Goal: Transaction & Acquisition: Purchase product/service

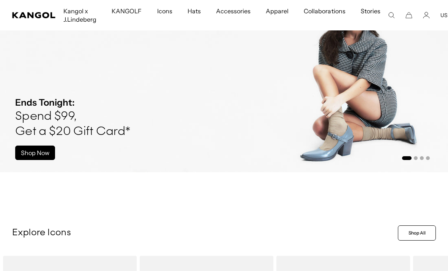
scroll to position [0, 157]
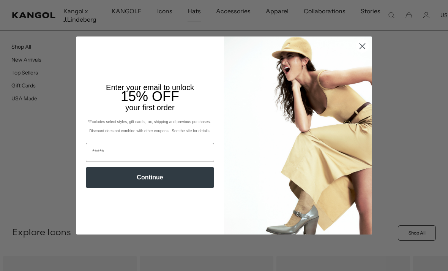
click at [360, 79] on img "POPUP Form" at bounding box center [298, 135] width 148 height 198
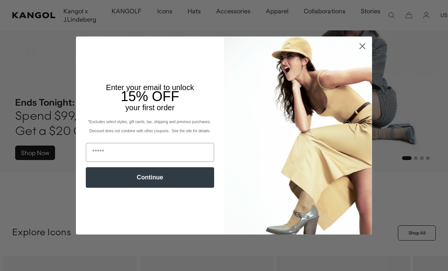
click at [363, 49] on circle "Close dialog" at bounding box center [362, 46] width 13 height 13
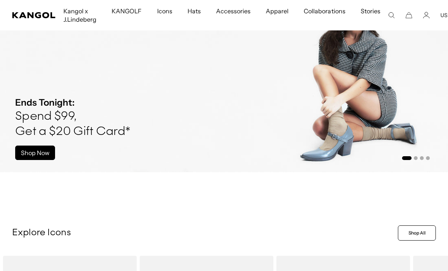
scroll to position [0, 0]
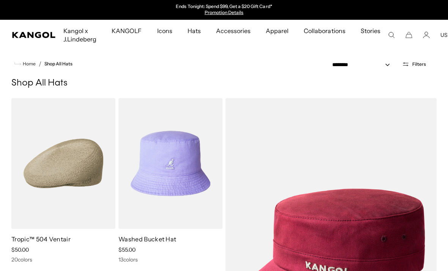
click at [403, 64] on icon "Open filters" at bounding box center [405, 64] width 7 height 7
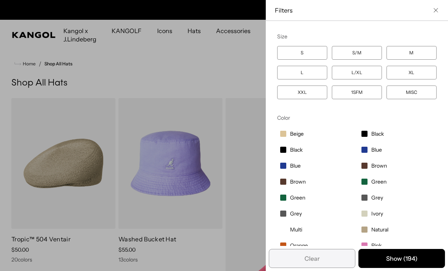
scroll to position [0, 157]
click at [298, 93] on label "XXL" at bounding box center [302, 93] width 50 height 14
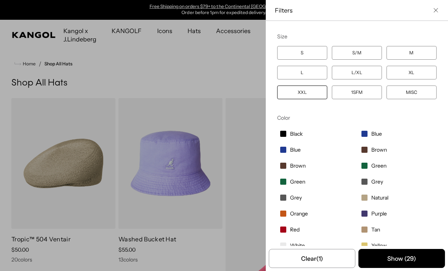
click at [381, 256] on button "Show ( 29 )" at bounding box center [402, 258] width 87 height 19
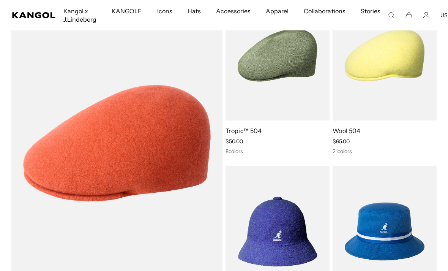
click at [0, 0] on img at bounding box center [0, 0] width 0 height 0
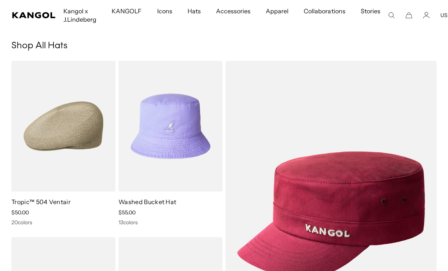
click at [0, 0] on img at bounding box center [0, 0] width 0 height 0
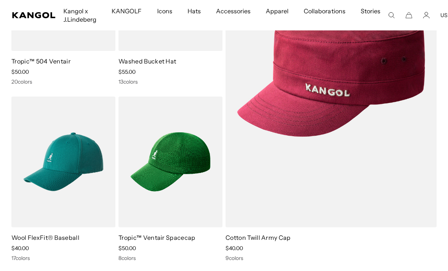
scroll to position [179, 0]
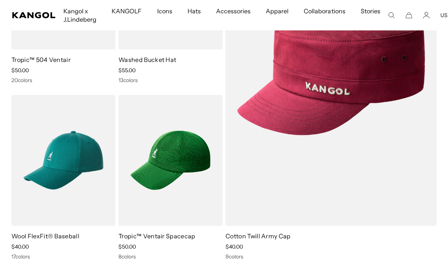
click at [0, 0] on img at bounding box center [0, 0] width 0 height 0
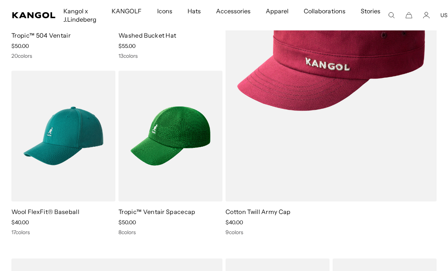
scroll to position [0, 157]
click at [0, 0] on img at bounding box center [0, 0] width 0 height 0
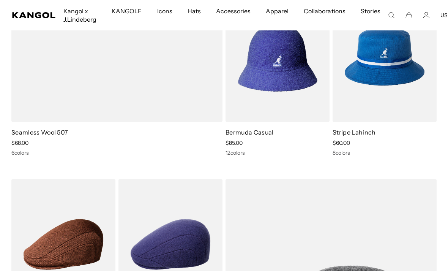
scroll to position [608, 0]
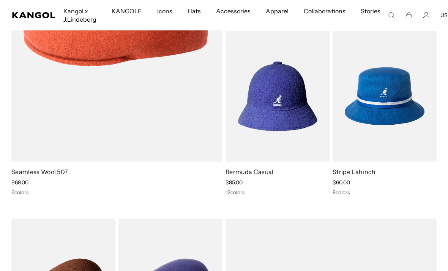
click at [0, 0] on img at bounding box center [0, 0] width 0 height 0
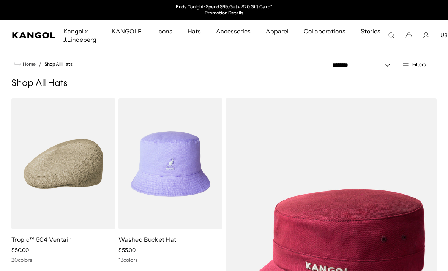
scroll to position [839, 0]
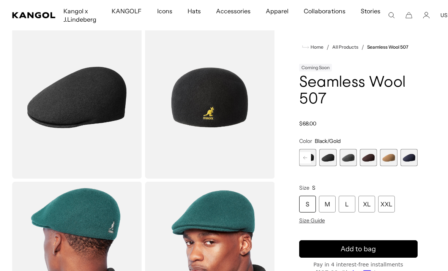
scroll to position [0, 157]
click at [391, 205] on div "XXL" at bounding box center [387, 204] width 17 height 17
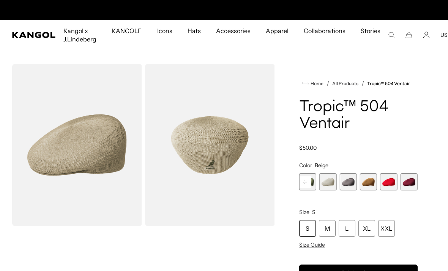
scroll to position [0, 157]
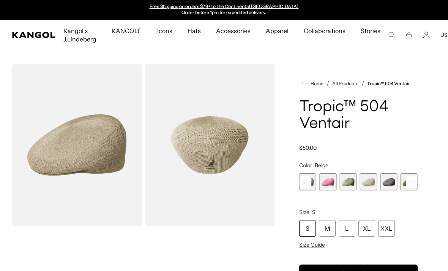
click at [410, 184] on rect at bounding box center [411, 181] width 11 height 11
click at [413, 186] on rect at bounding box center [411, 181] width 11 height 11
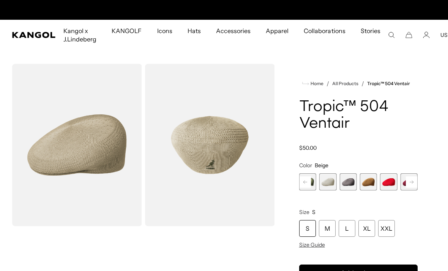
click at [410, 183] on rect at bounding box center [411, 181] width 11 height 11
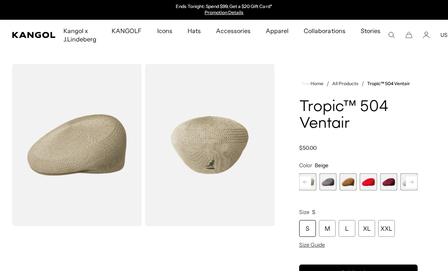
click at [390, 183] on span "14 of 22" at bounding box center [388, 181] width 17 height 17
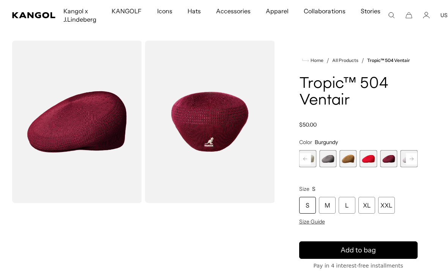
scroll to position [0, 157]
click at [385, 206] on div "XXL" at bounding box center [387, 205] width 17 height 17
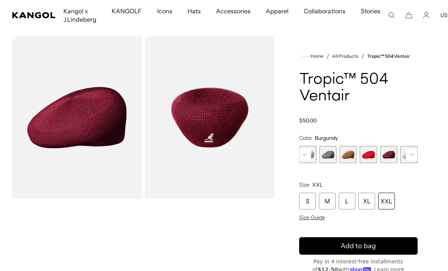
scroll to position [31, 0]
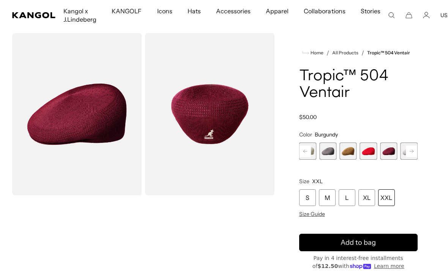
click at [400, 244] on button "Add to bag" at bounding box center [358, 242] width 119 height 17
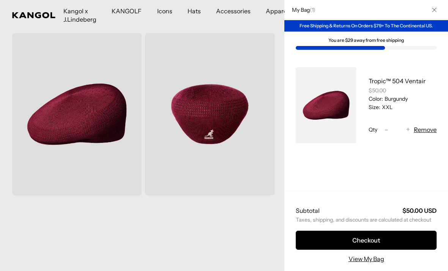
scroll to position [0, 157]
click at [430, 12] on button "Close" at bounding box center [435, 10] width 20 height 20
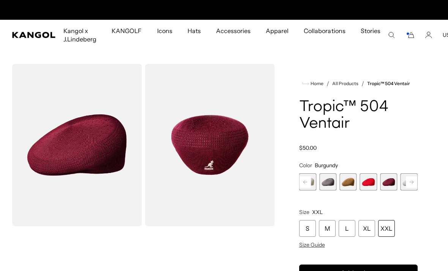
scroll to position [0, 0]
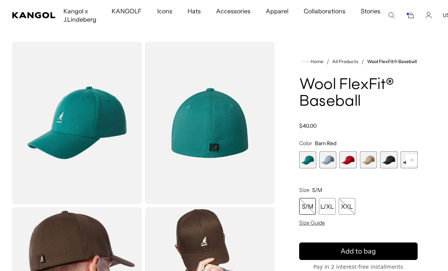
scroll to position [22, 0]
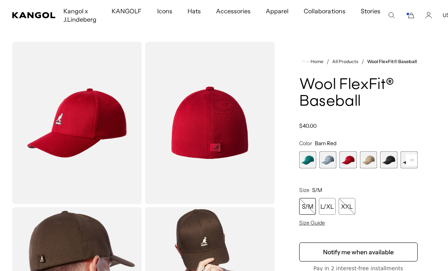
click at [327, 165] on span "2 of 17" at bounding box center [328, 159] width 17 height 17
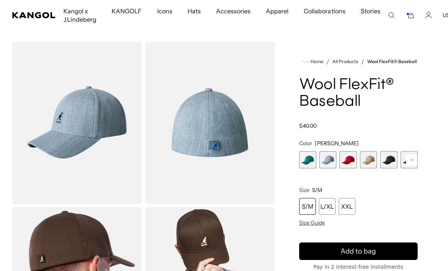
scroll to position [0, 157]
click at [312, 163] on span "1 of 17" at bounding box center [307, 159] width 17 height 17
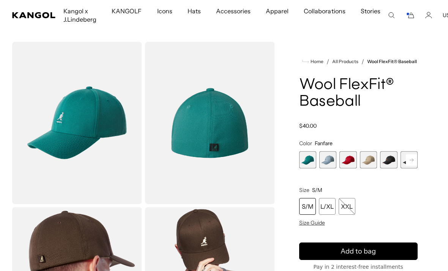
click at [310, 162] on span "1 of 17" at bounding box center [307, 159] width 17 height 17
click at [310, 162] on rect at bounding box center [305, 159] width 11 height 11
click at [331, 161] on span "5 of 17" at bounding box center [328, 159] width 17 height 17
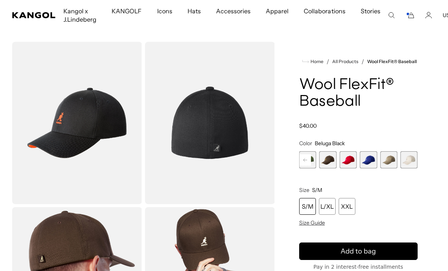
click at [344, 162] on span "14 of 17" at bounding box center [348, 159] width 17 height 17
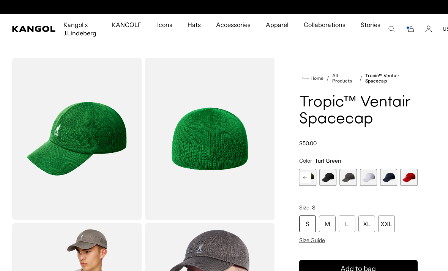
click at [408, 183] on span "8 of 8" at bounding box center [409, 177] width 17 height 17
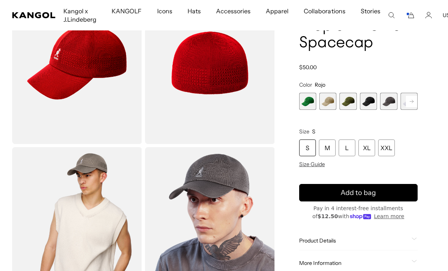
scroll to position [0, 157]
click at [348, 106] on span "3 of 8" at bounding box center [348, 101] width 17 height 17
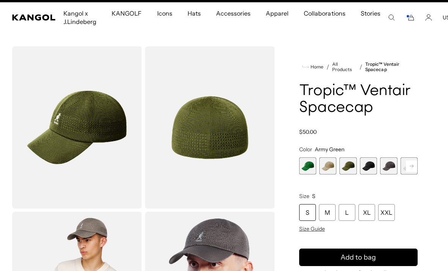
scroll to position [0, 157]
click at [333, 171] on span "2 of 8" at bounding box center [328, 165] width 17 height 17
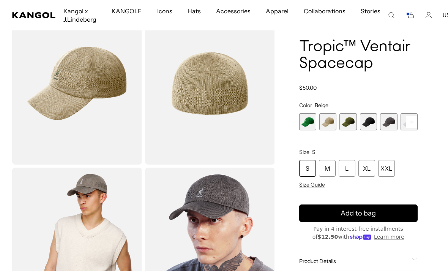
scroll to position [62, 0]
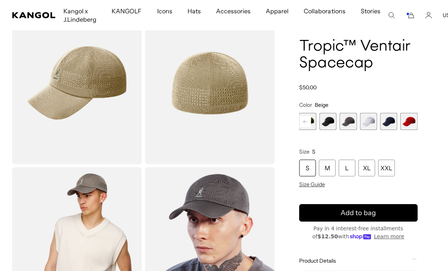
click at [404, 122] on span "8 of 8" at bounding box center [409, 121] width 17 height 17
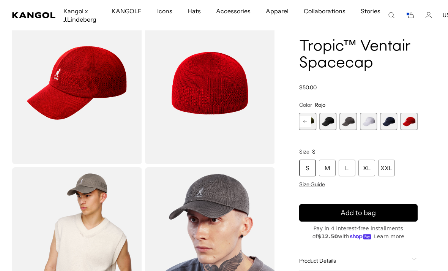
click at [391, 171] on div "XXL" at bounding box center [387, 168] width 17 height 17
click at [383, 214] on button "Add to bag" at bounding box center [358, 212] width 119 height 17
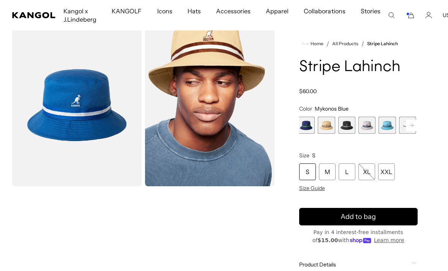
scroll to position [40, 0]
click at [328, 130] on span "5 of 9" at bounding box center [328, 125] width 17 height 17
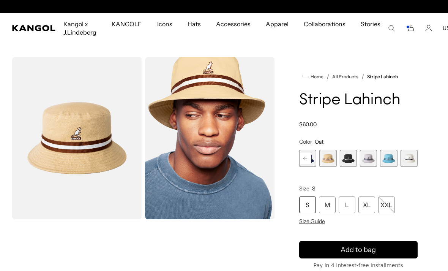
scroll to position [0, 157]
